Goal: Task Accomplishment & Management: Complete application form

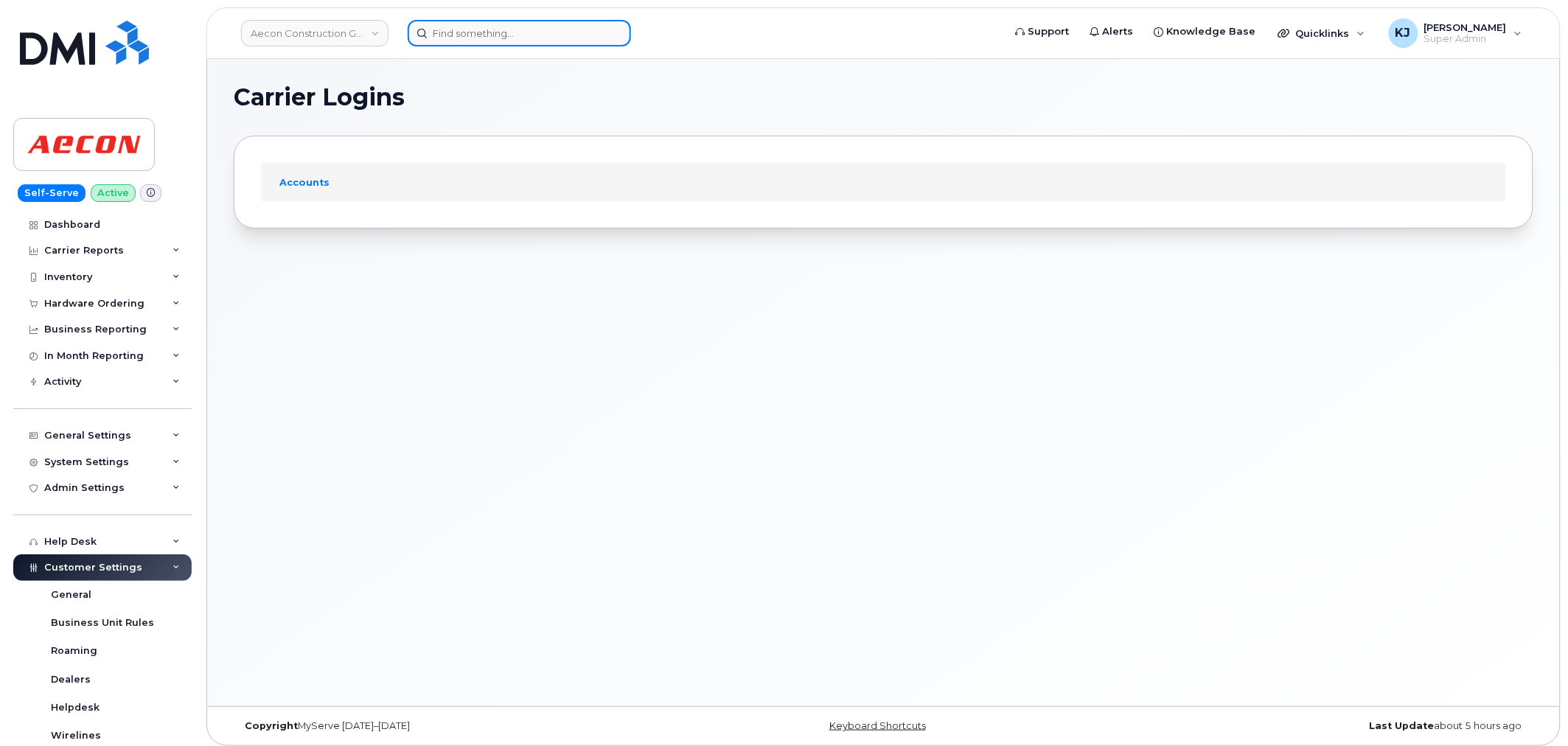
click at [479, 32] on input at bounding box center [519, 33] width 224 height 27
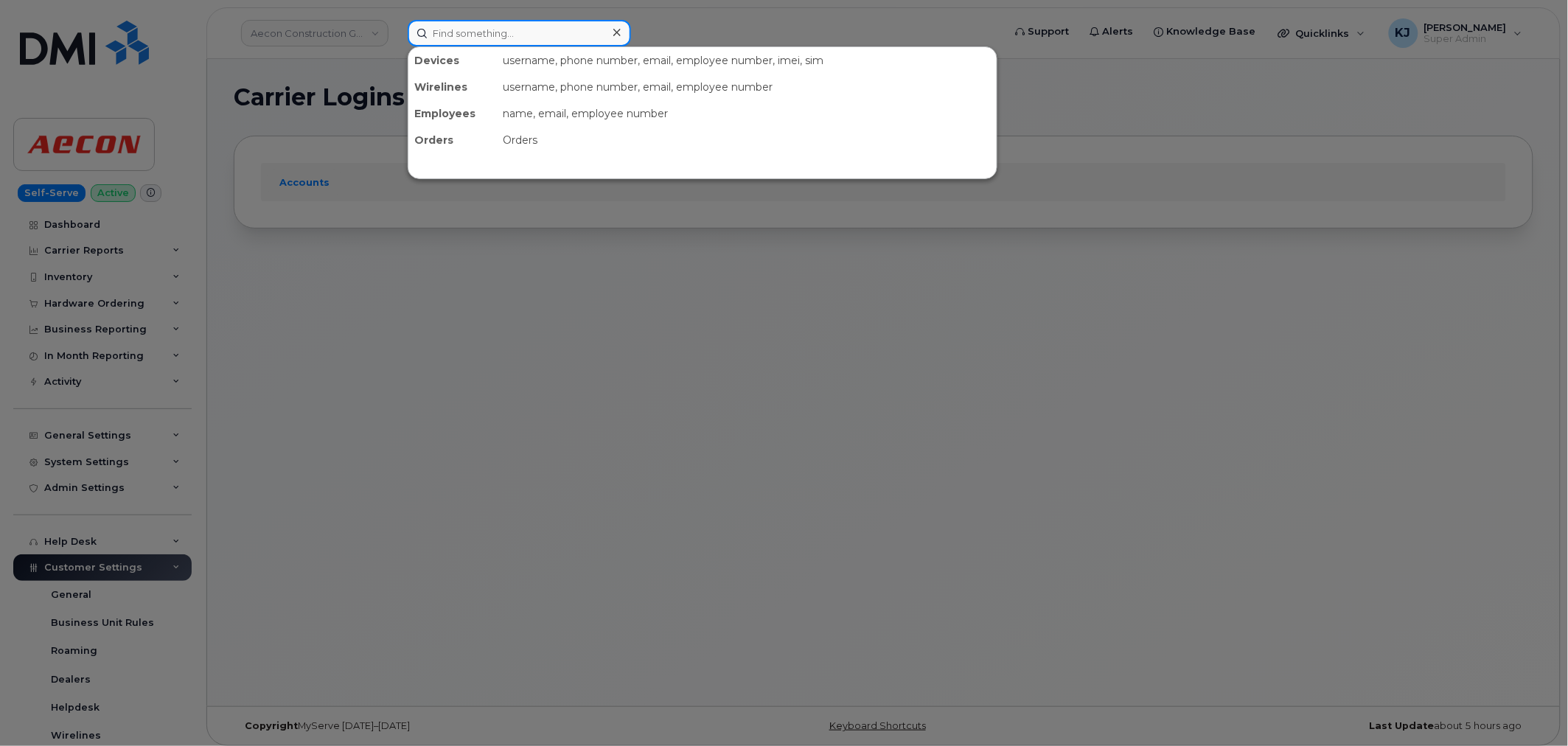
paste input "299691"
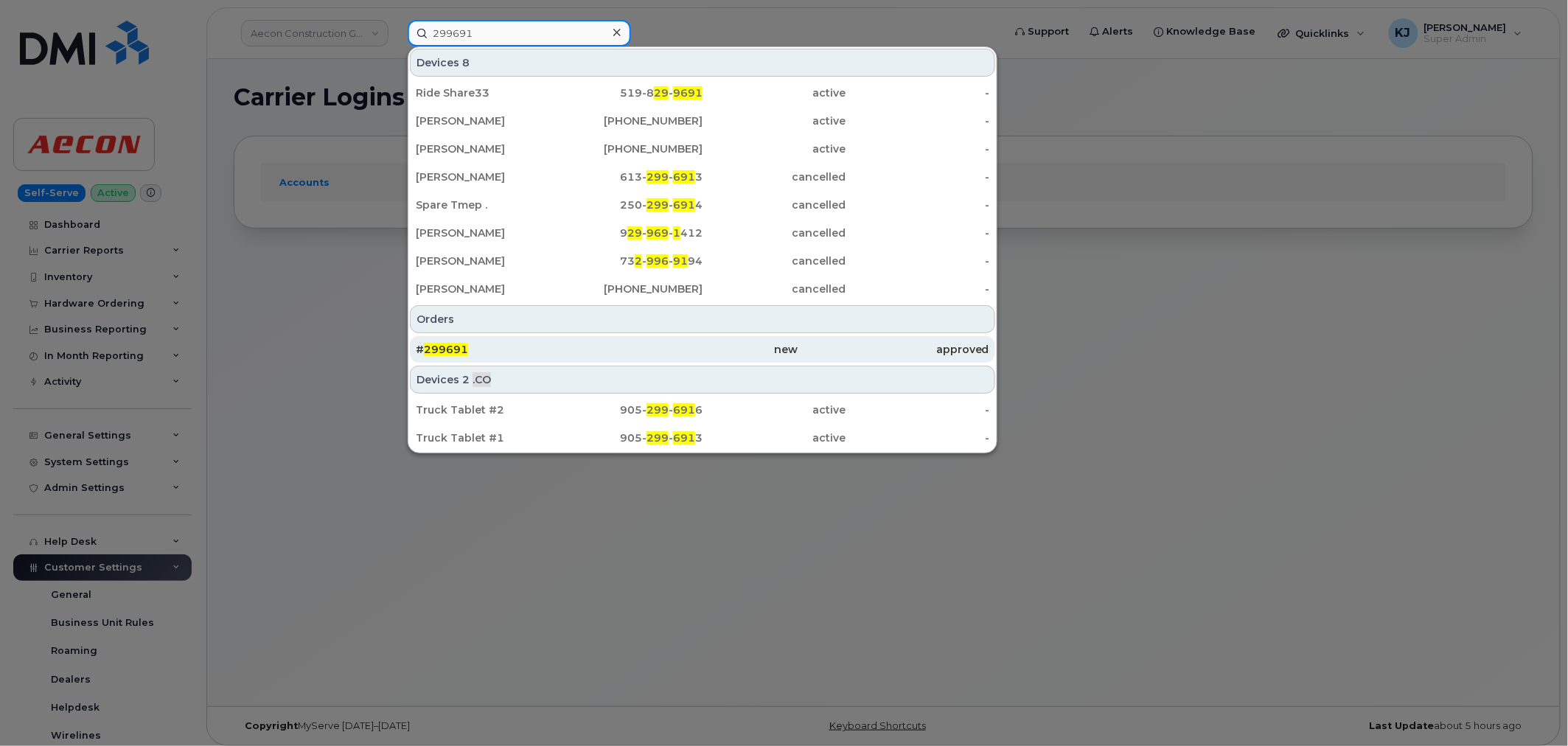
type input "299691"
click at [535, 348] on div "# 299691" at bounding box center [511, 348] width 191 height 15
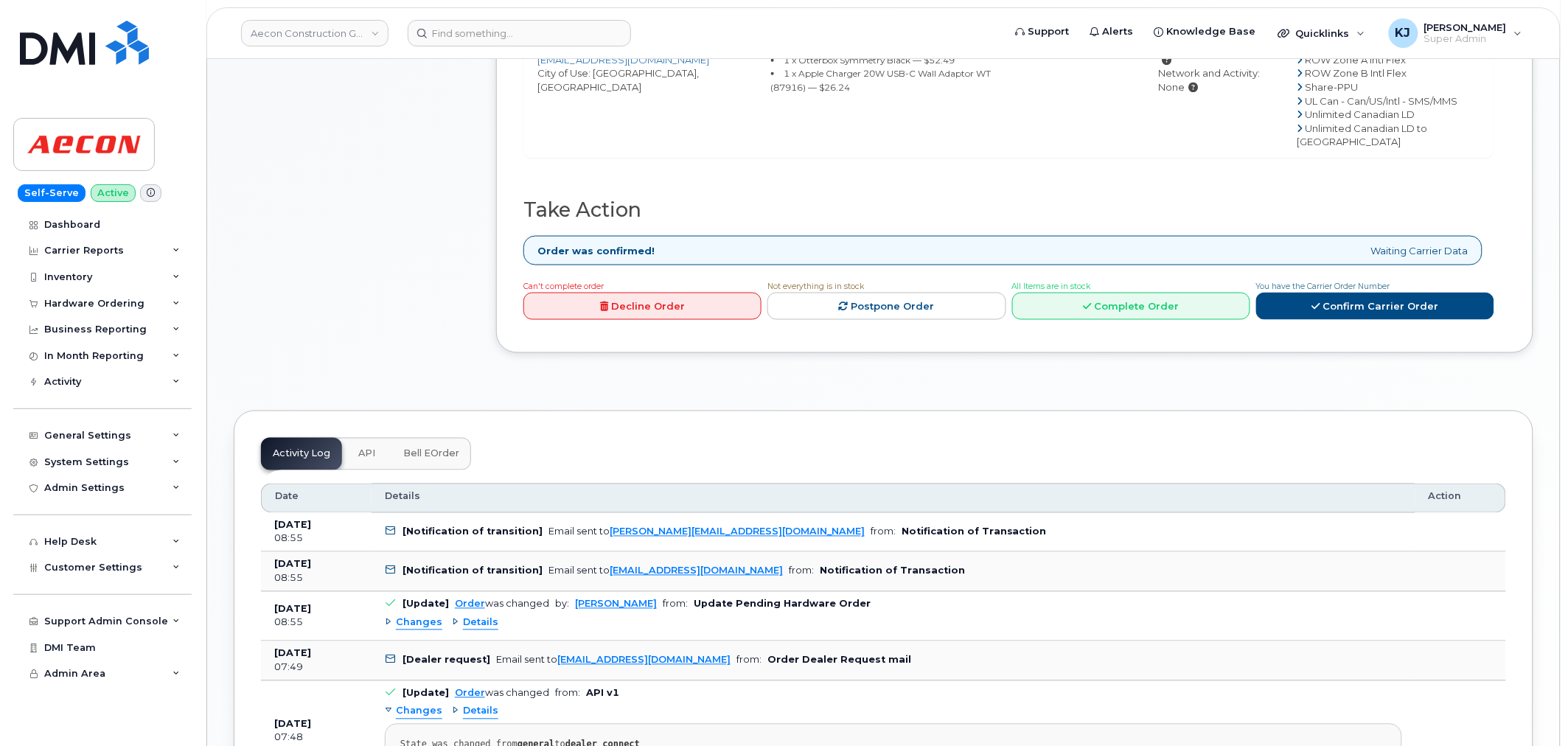
scroll to position [654, 0]
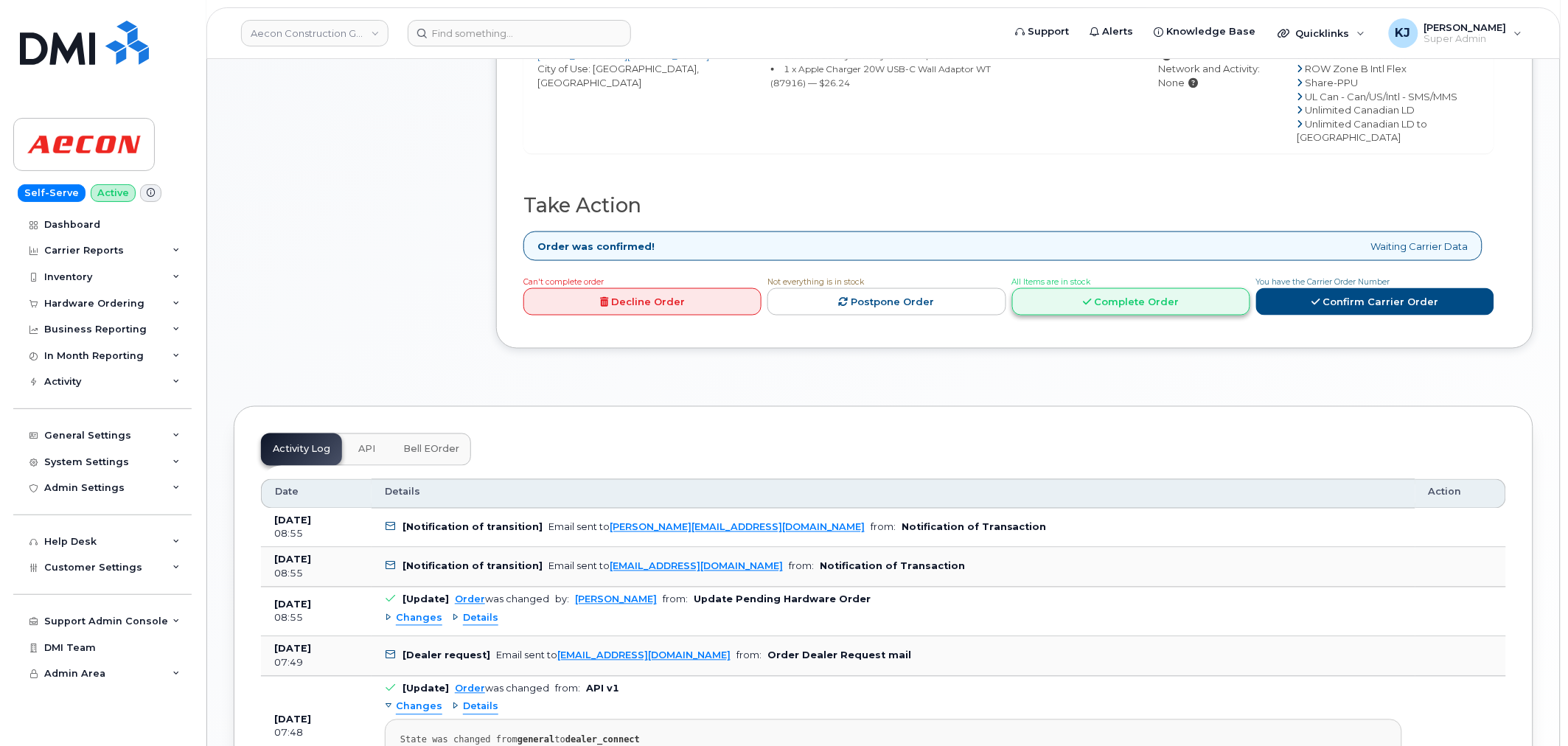
click at [1148, 309] on link "Complete Order" at bounding box center [1131, 302] width 238 height 28
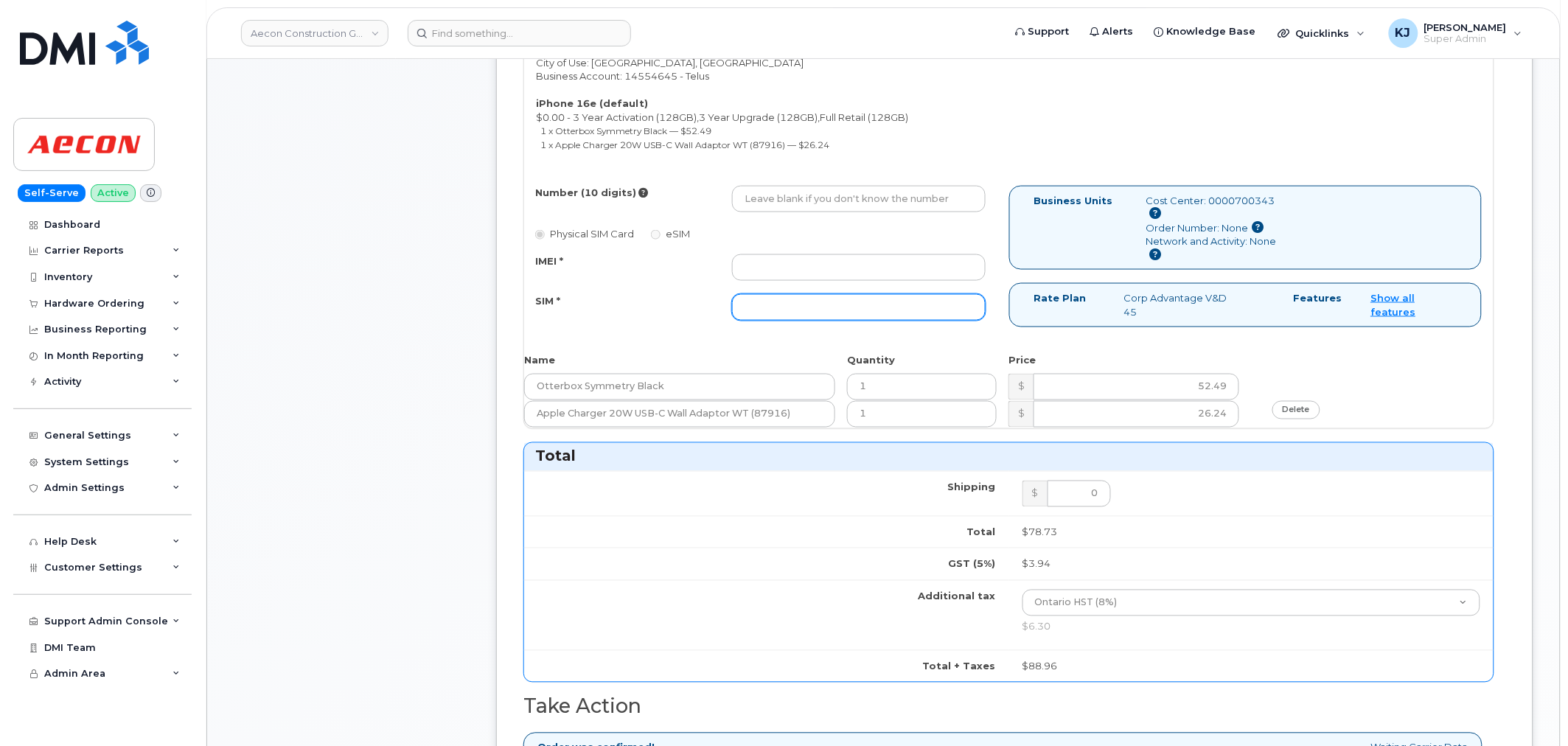
click at [821, 298] on input "SIM *" at bounding box center [859, 307] width 254 height 27
paste input "[TECHNICAL_ID]"
type input "[TECHNICAL_ID]"
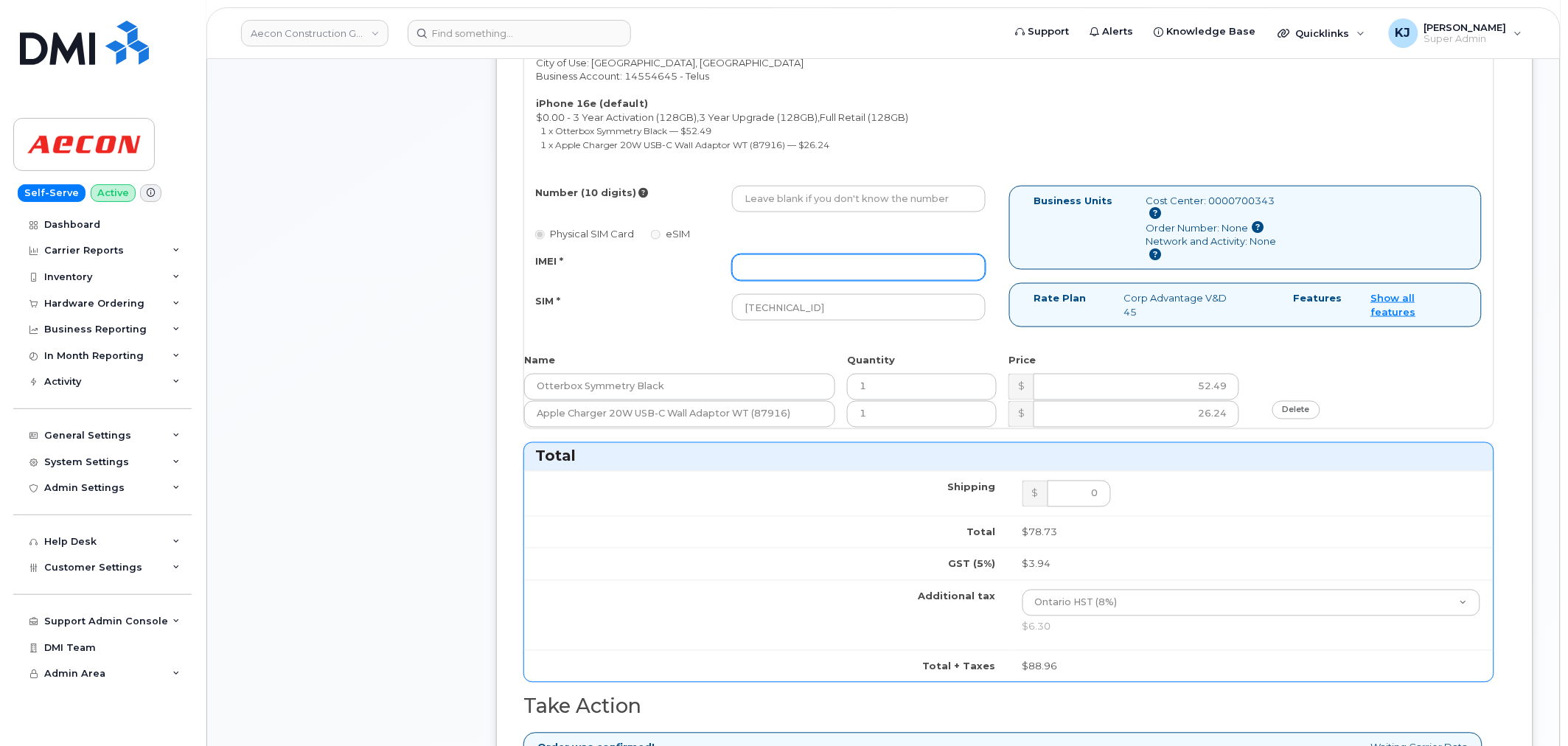
drag, startPoint x: 872, startPoint y: 253, endPoint x: 863, endPoint y: 219, distance: 35.2
click at [872, 254] on input "IMEI *" at bounding box center [859, 267] width 254 height 27
paste input "354216330513254"
type input "354216330513254"
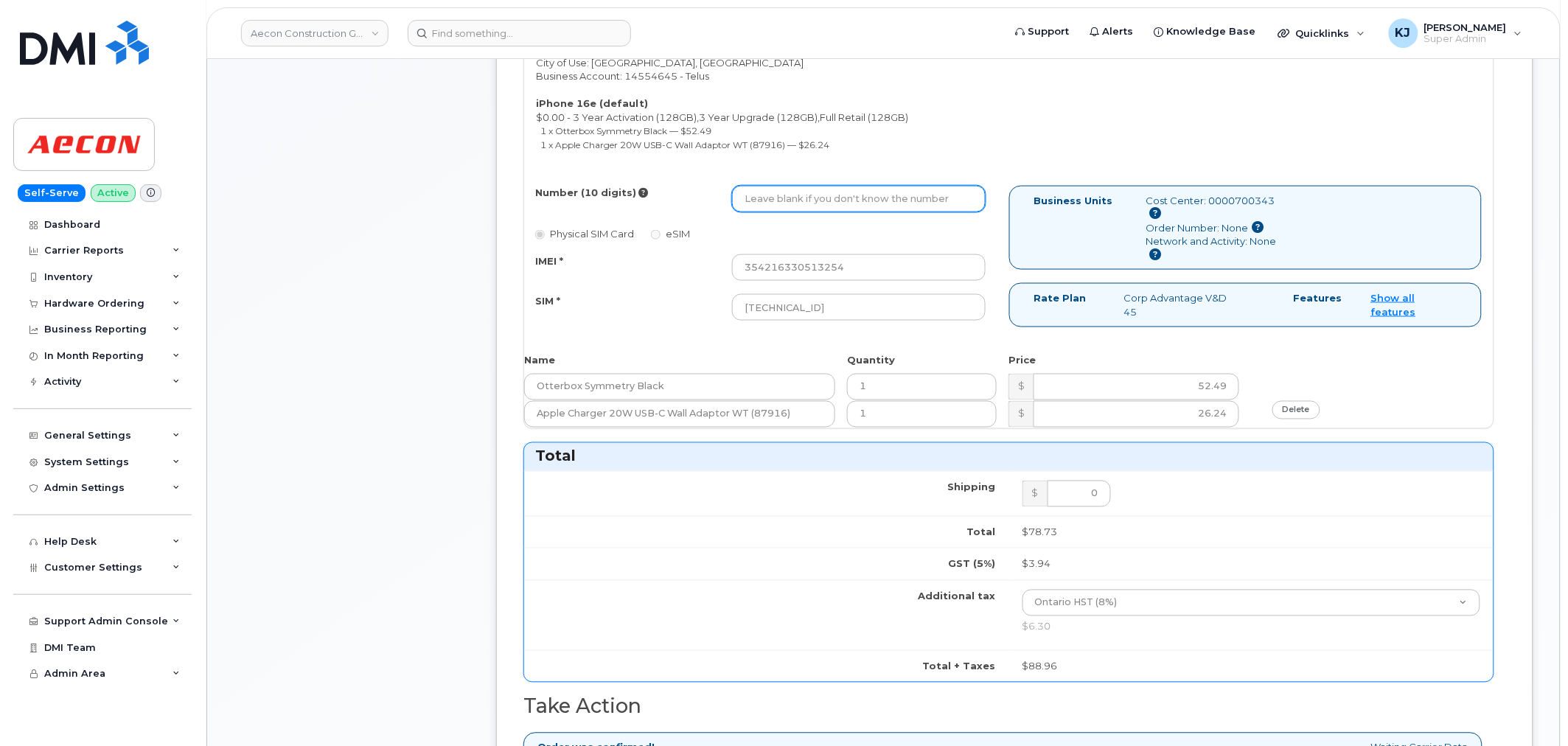
click at [807, 185] on input "Number (10 digits)" at bounding box center [859, 198] width 254 height 27
paste input "[PHONE_NUMBER]"
click at [798, 186] on input "[PHONE_NUMBER]" at bounding box center [859, 198] width 254 height 27
click at [775, 189] on input "[PHONE_NUMBER]" at bounding box center [859, 198] width 254 height 27
click at [750, 190] on input "(4163891268" at bounding box center [859, 198] width 254 height 27
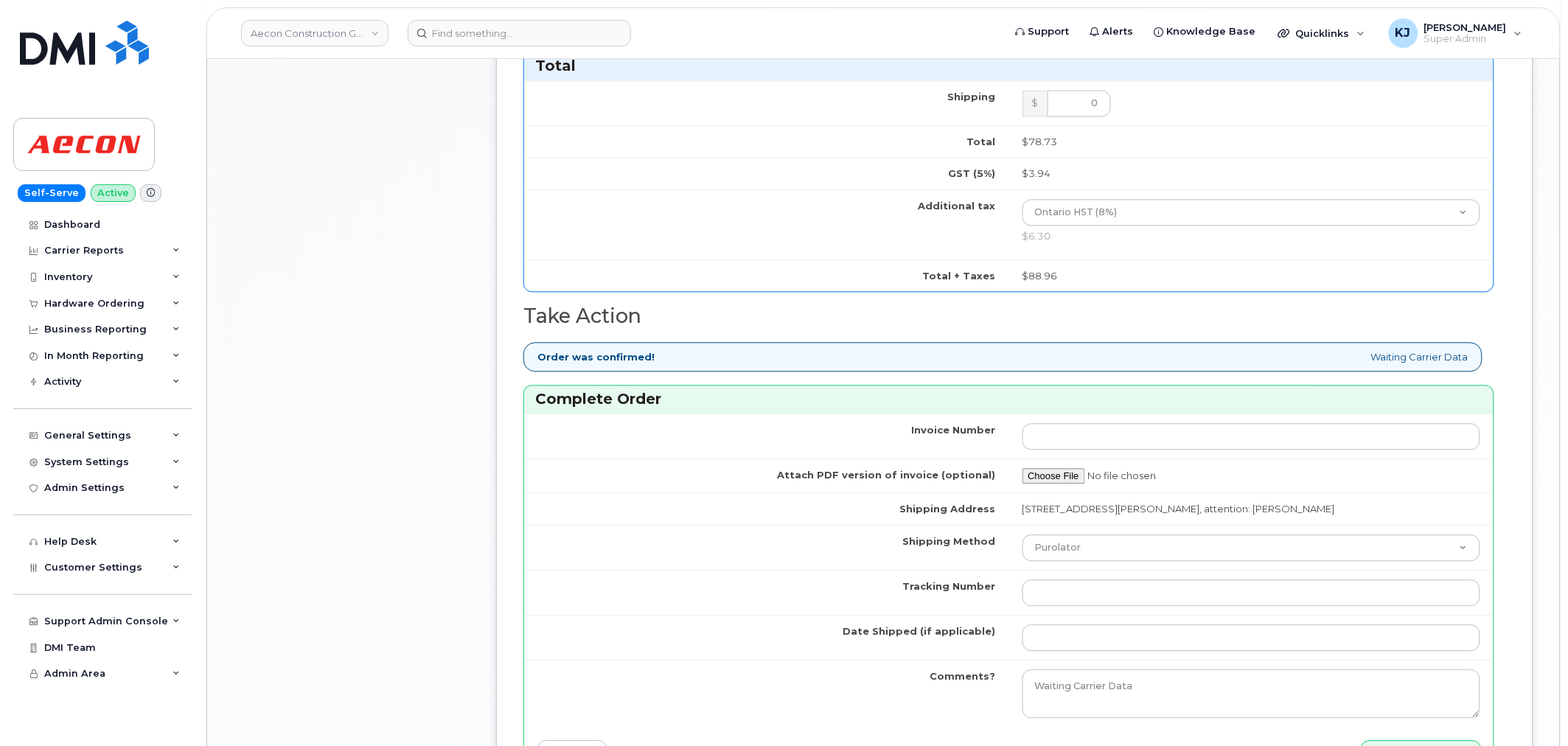
scroll to position [1228, 0]
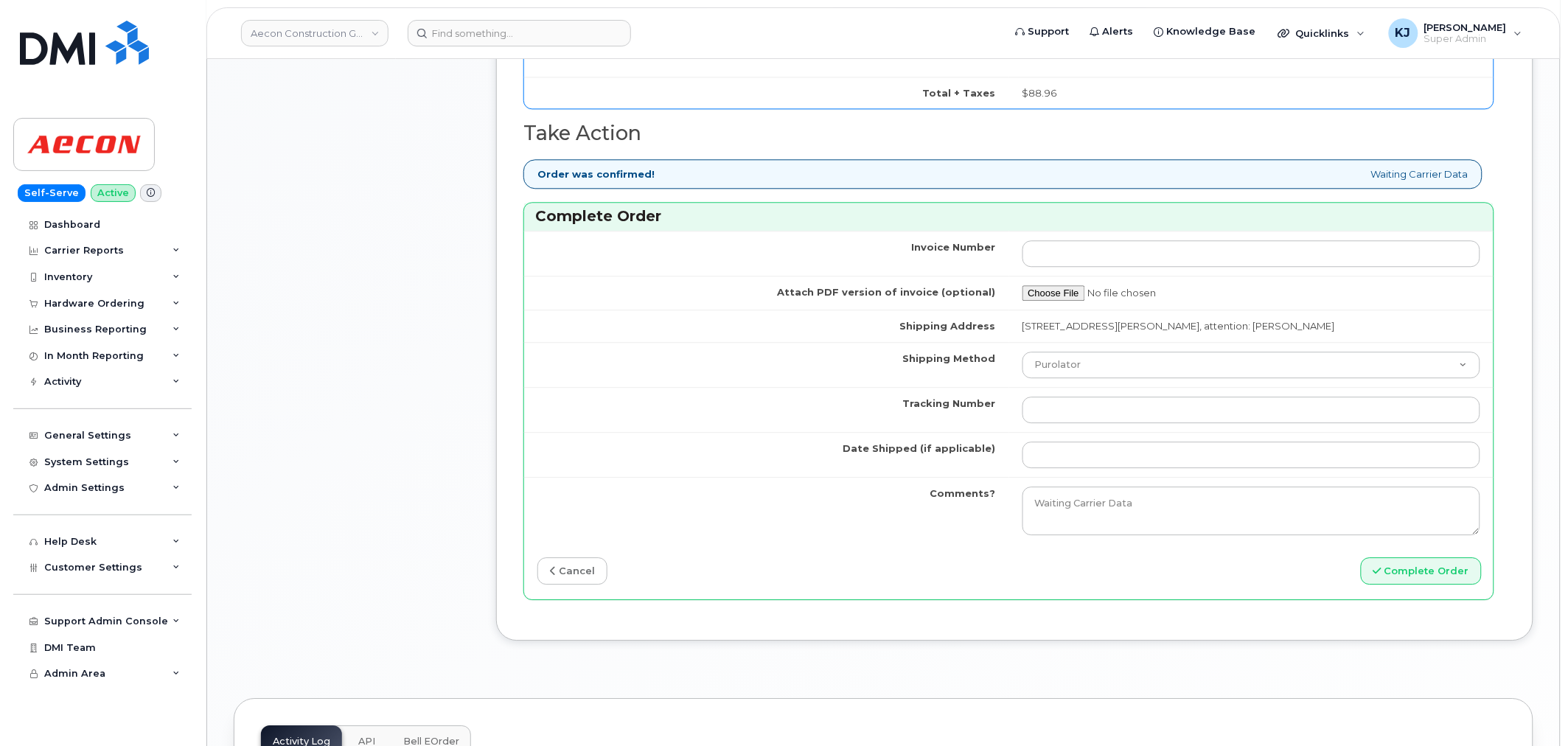
type input "4163891268"
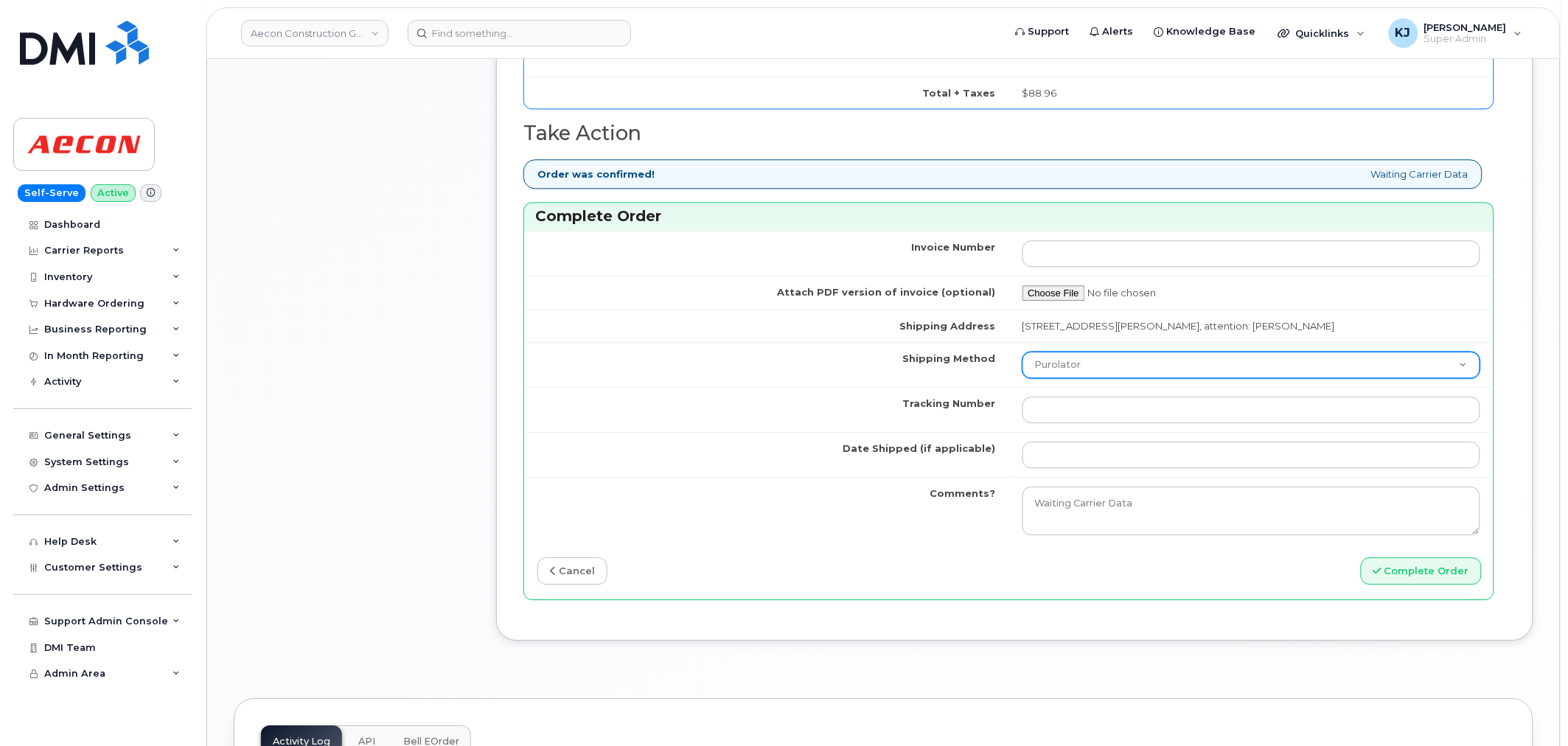
drag, startPoint x: 1331, startPoint y: 351, endPoint x: 1288, endPoint y: 363, distance: 44.6
click at [1331, 352] on select "Purolator UPS FedEx Canada Post Courier Other Drop Off Pick Up" at bounding box center [1252, 365] width 459 height 27
select select "FedEx"
click at [1023, 352] on select "Purolator UPS FedEx Canada Post Courier Other Drop Off Pick Up" at bounding box center [1252, 365] width 459 height 27
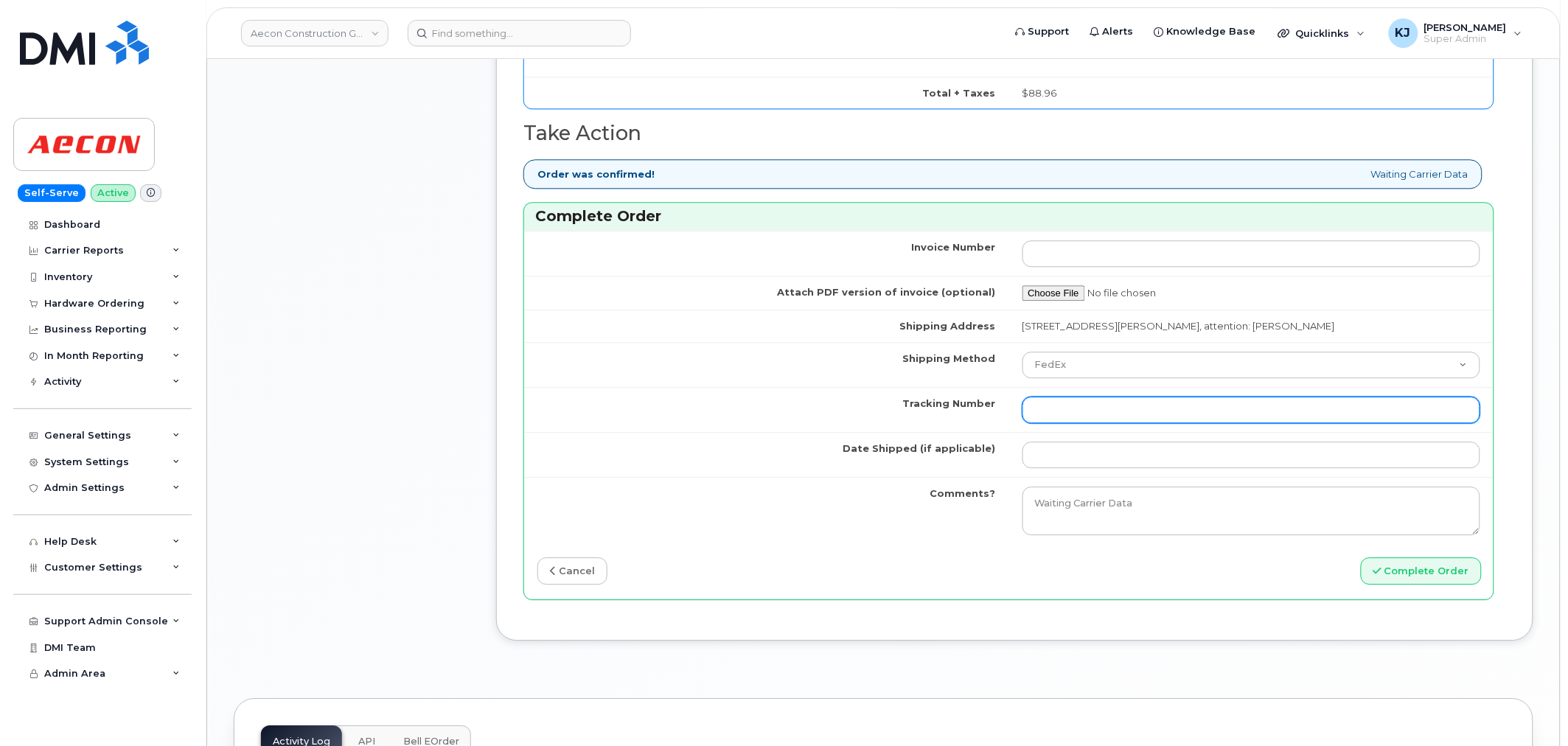
click at [1072, 397] on input "Tracking Number" at bounding box center [1252, 410] width 459 height 27
paste input "393077956850"
click at [1035, 397] on input "393077956850" at bounding box center [1252, 410] width 459 height 27
click at [1145, 397] on input "393077956850" at bounding box center [1252, 410] width 459 height 27
type input "393077956850"
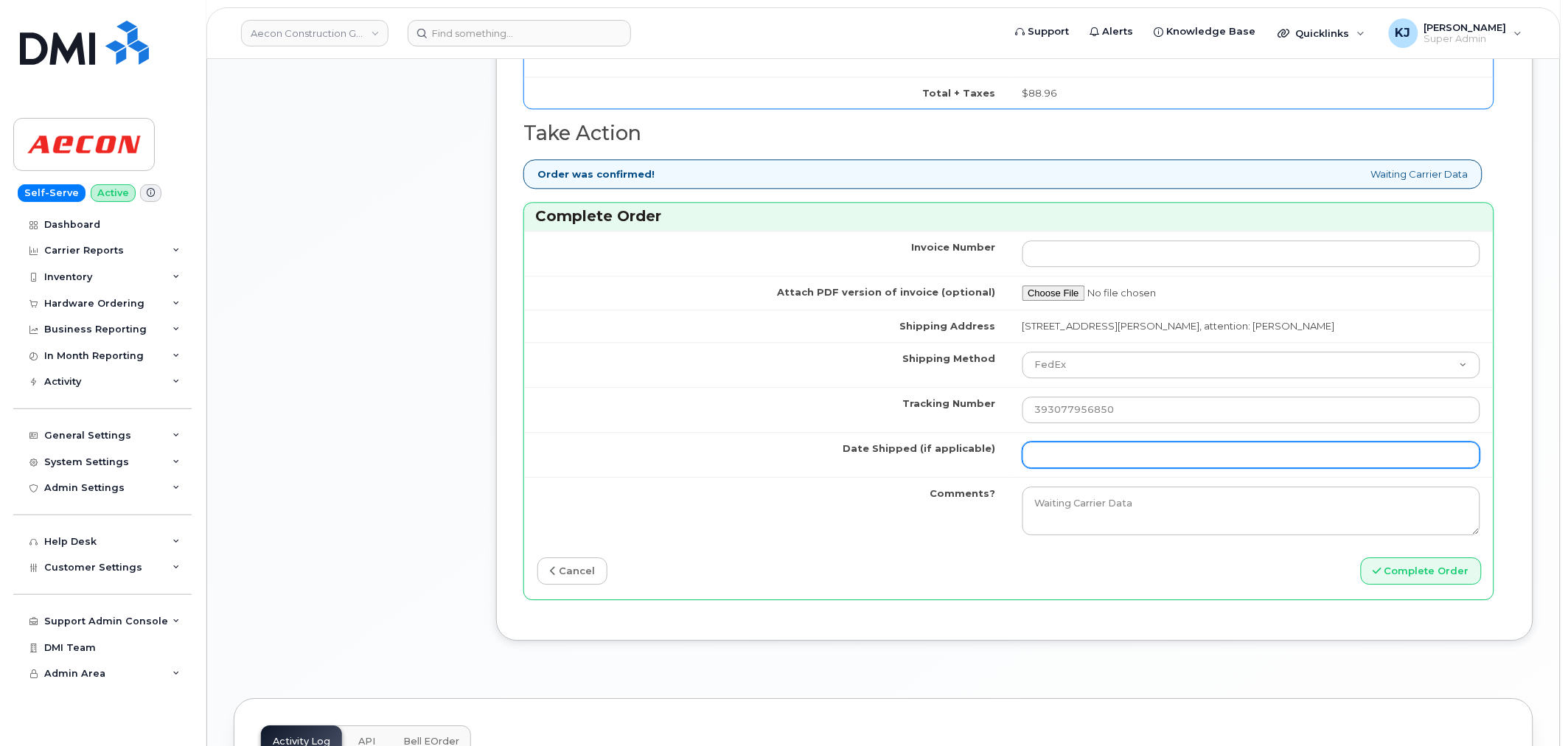
click at [1073, 441] on input "Date Shipped (if applicable)" at bounding box center [1252, 454] width 459 height 27
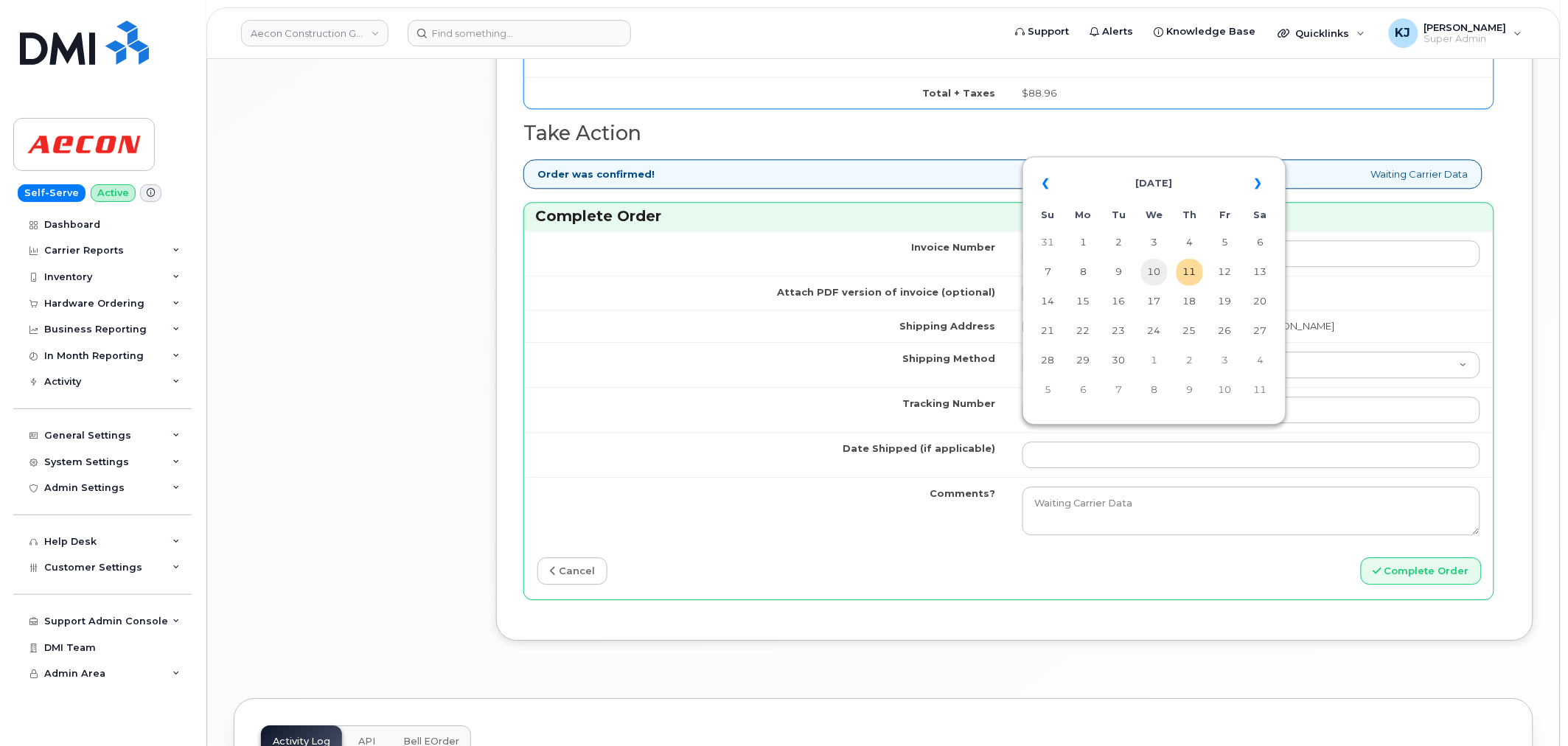
click at [1147, 273] on td "10" at bounding box center [1154, 272] width 27 height 27
type input "[DATE]"
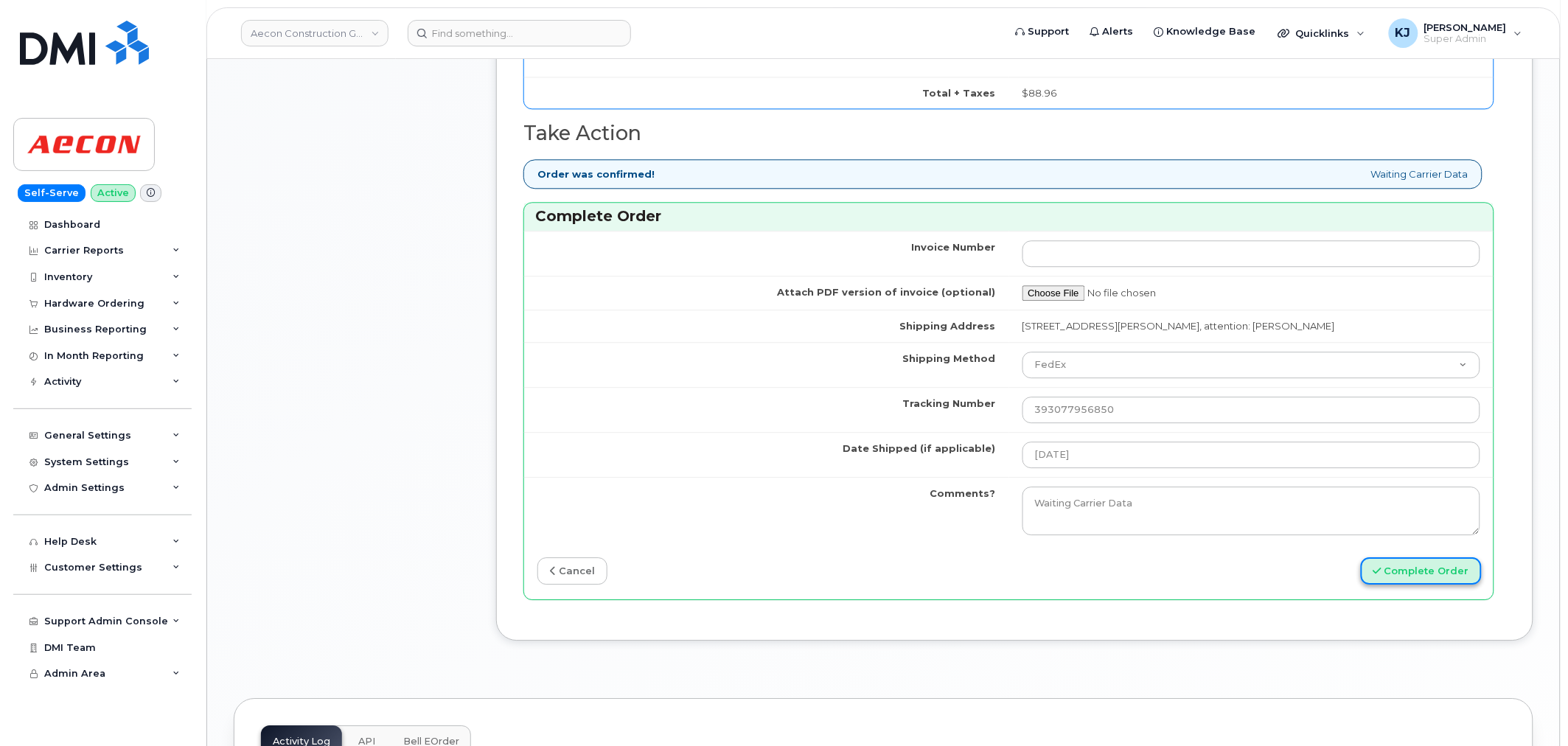
click at [1445, 557] on button "Complete Order" at bounding box center [1421, 571] width 121 height 28
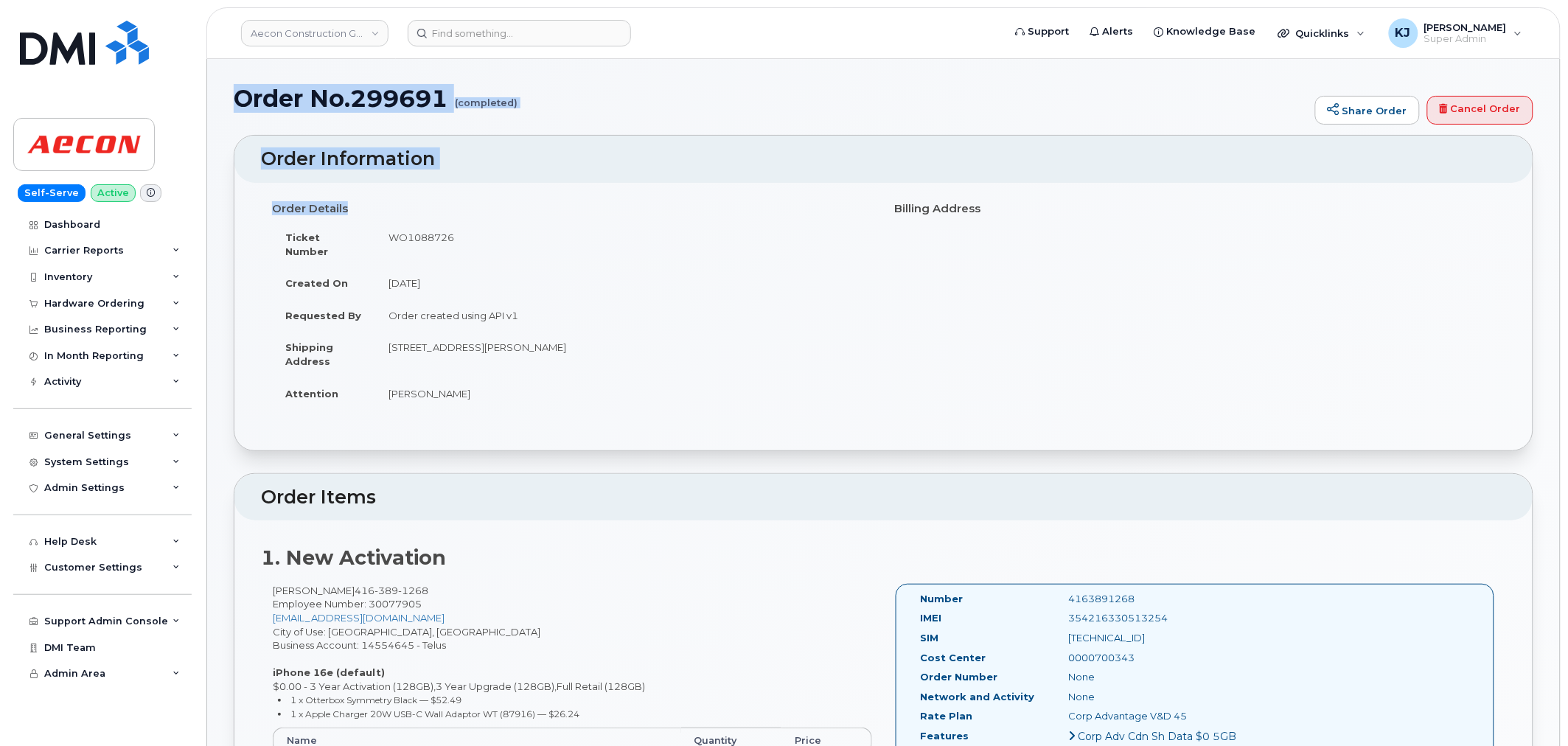
drag, startPoint x: 234, startPoint y: 97, endPoint x: 641, endPoint y: 402, distance: 508.6
copy div "Order No.299691 (completed) Share Order Cancel Order × Share This Order If you …"
click at [741, 234] on td "WO1088726" at bounding box center [624, 244] width 498 height 46
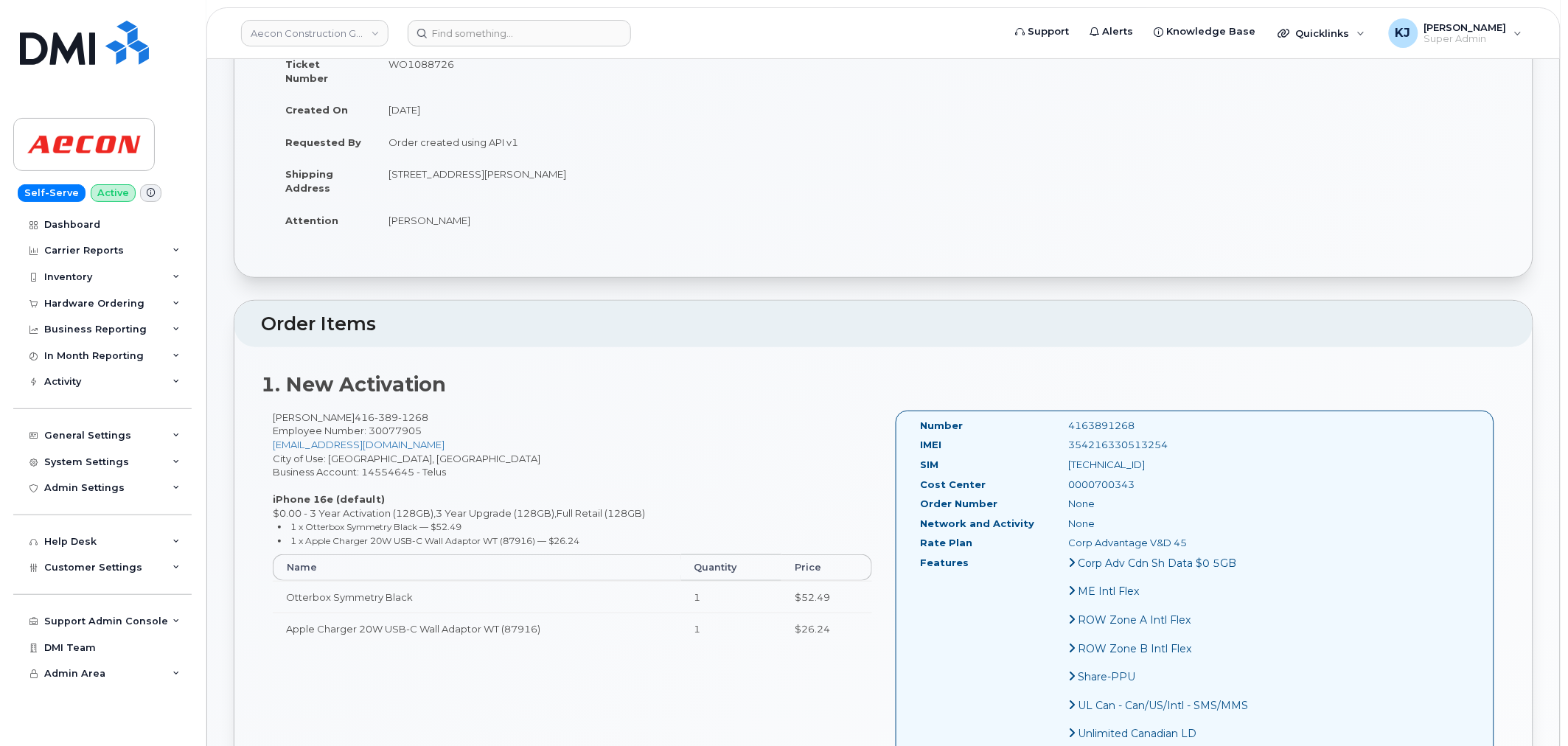
scroll to position [409, 0]
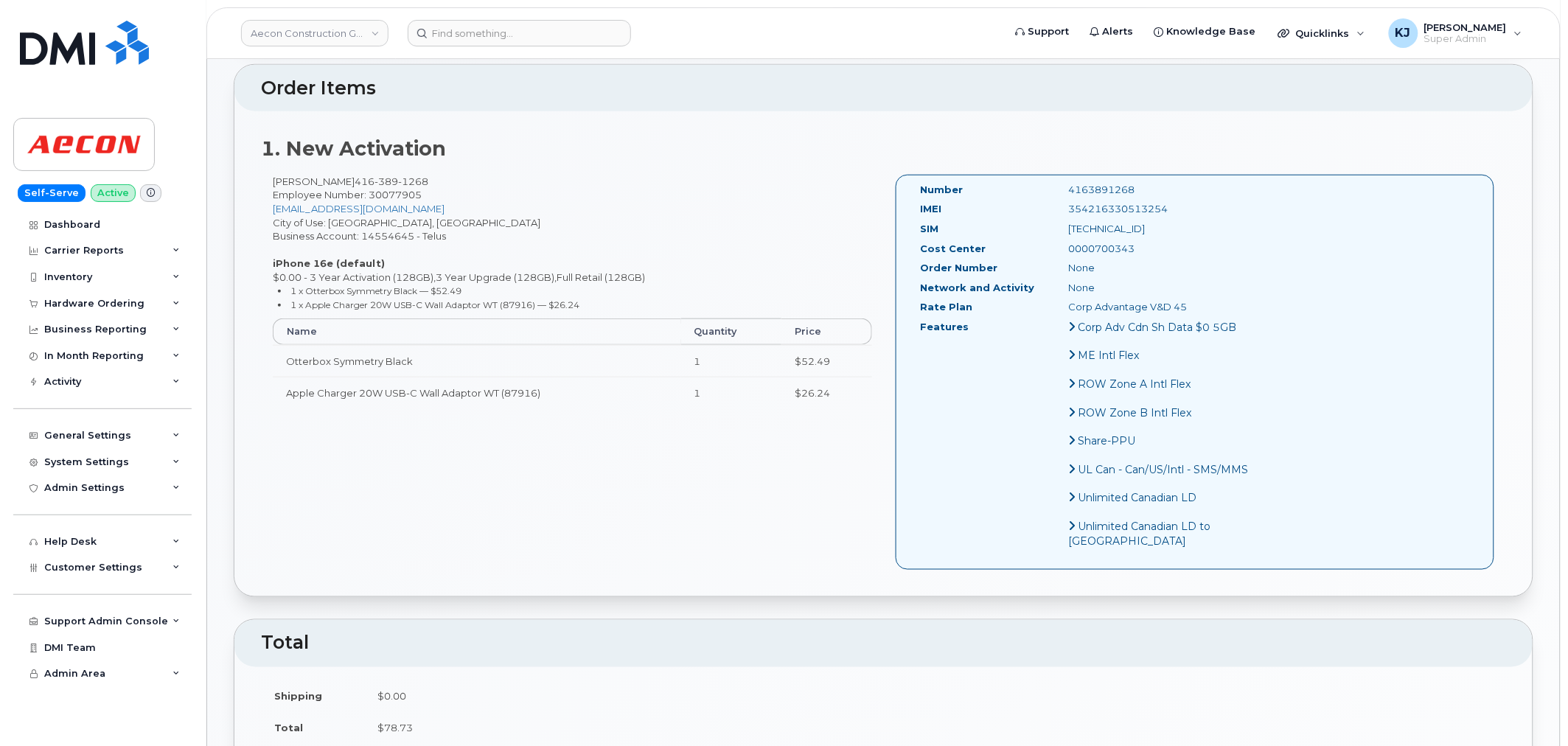
click at [778, 216] on div "Amir Ahmadnasab 416 389 1268 Employee Number: 30077905 amahmadnasab@aecon.com C…" at bounding box center [572, 298] width 623 height 247
